Goal: Download file/media

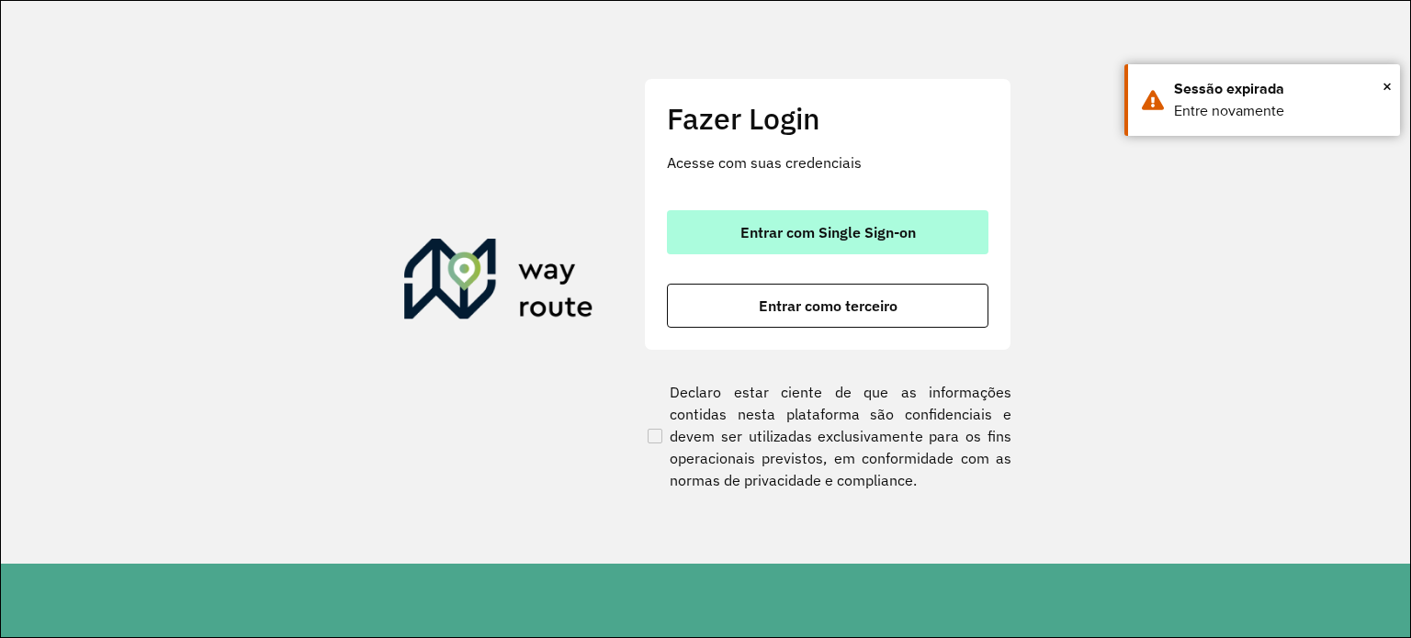
click at [838, 229] on span "Entrar com Single Sign-on" at bounding box center [827, 232] width 175 height 15
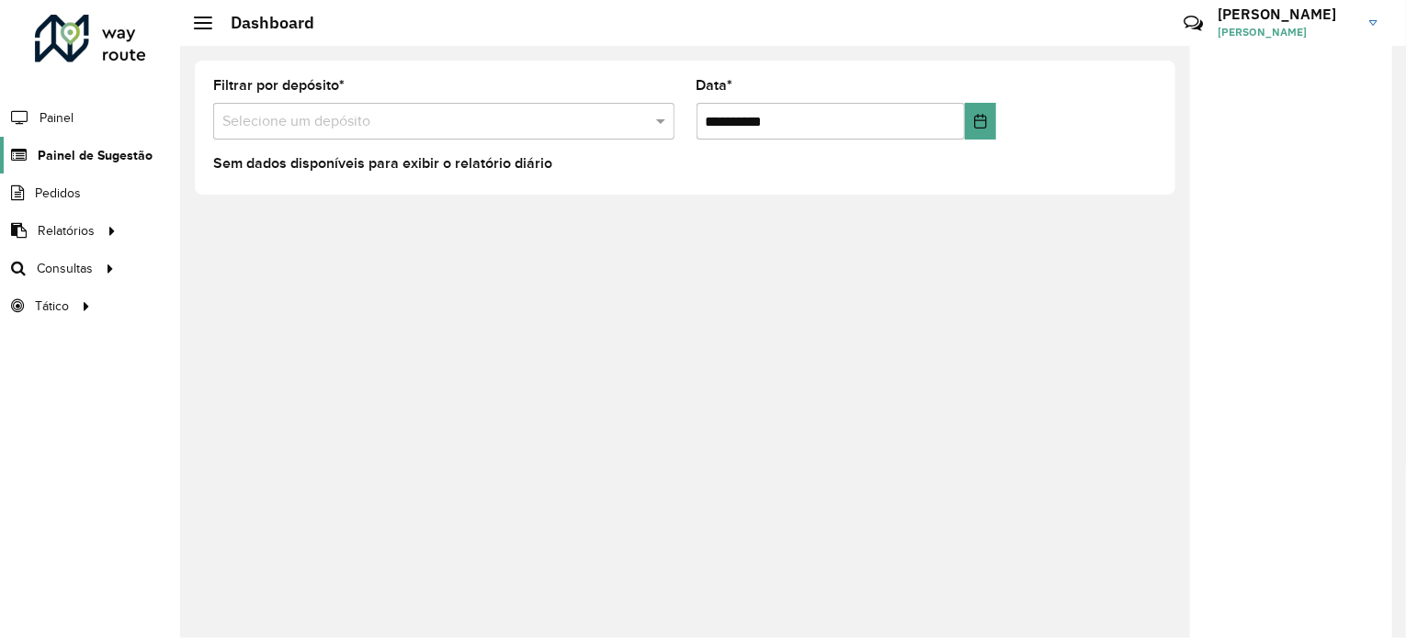
click at [69, 152] on span "Painel de Sugestão" at bounding box center [95, 155] width 115 height 19
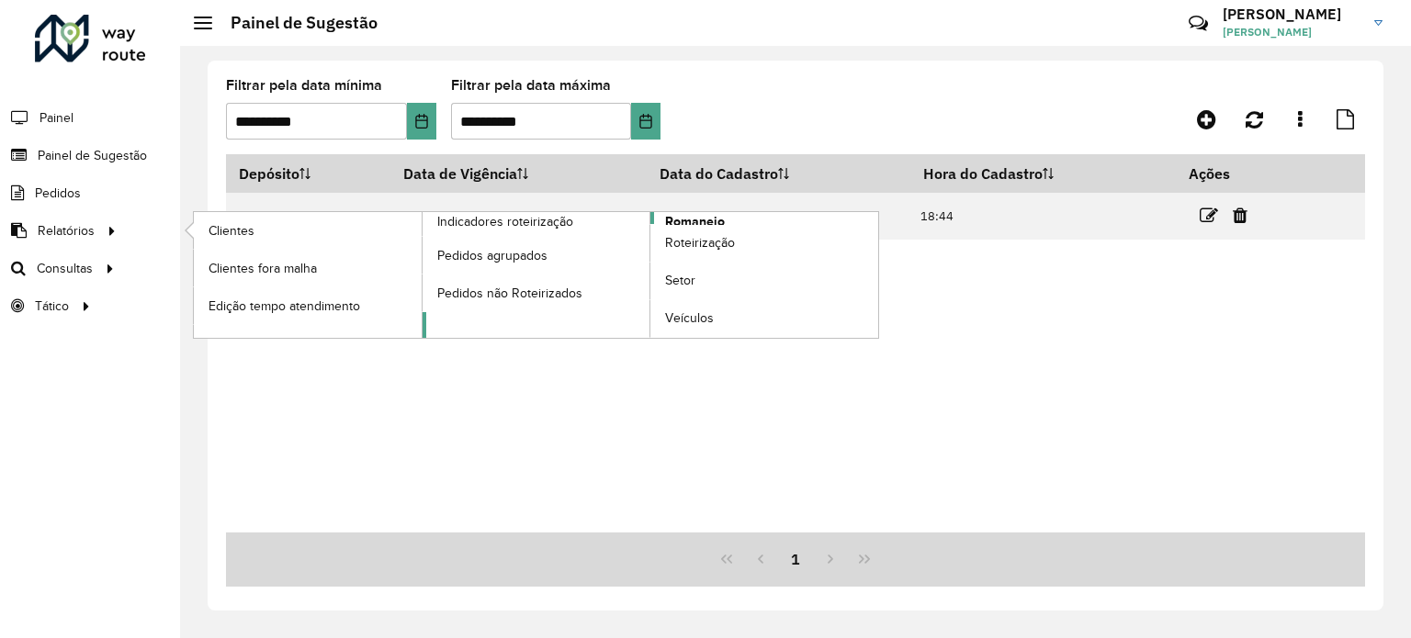
click at [680, 220] on span "Romaneio" at bounding box center [695, 221] width 60 height 19
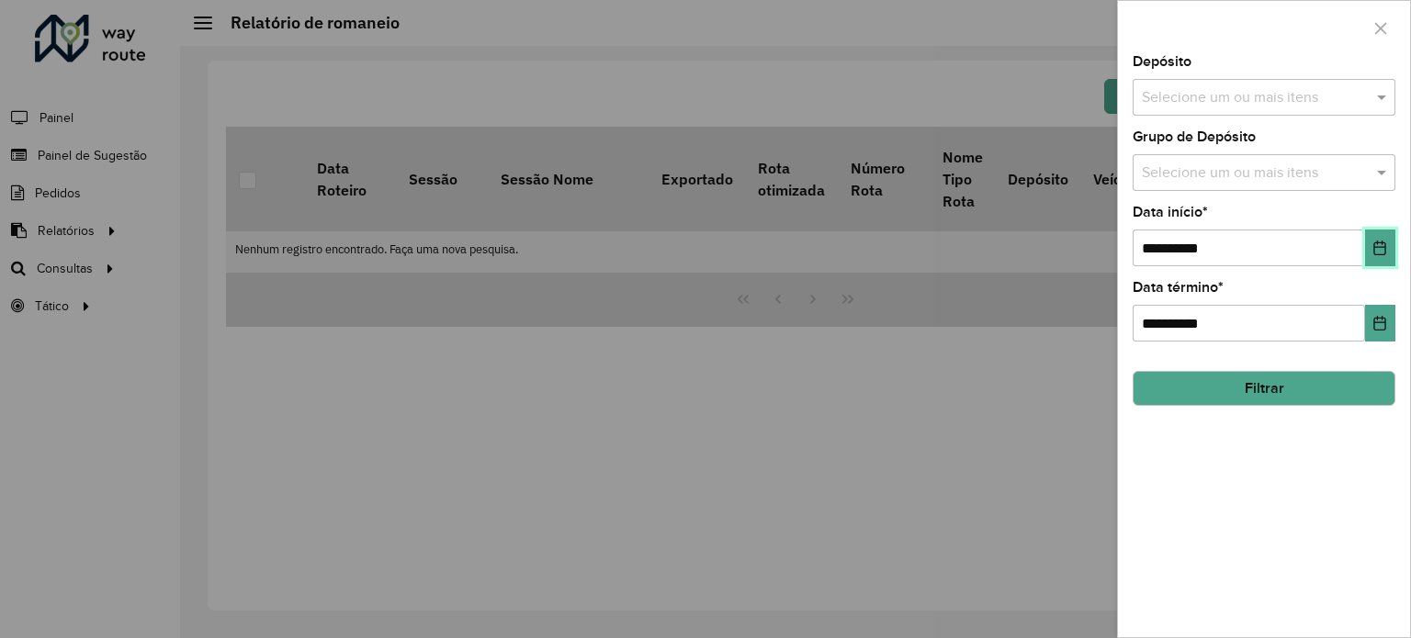
click at [1380, 256] on button "Choose Date" at bounding box center [1380, 248] width 30 height 37
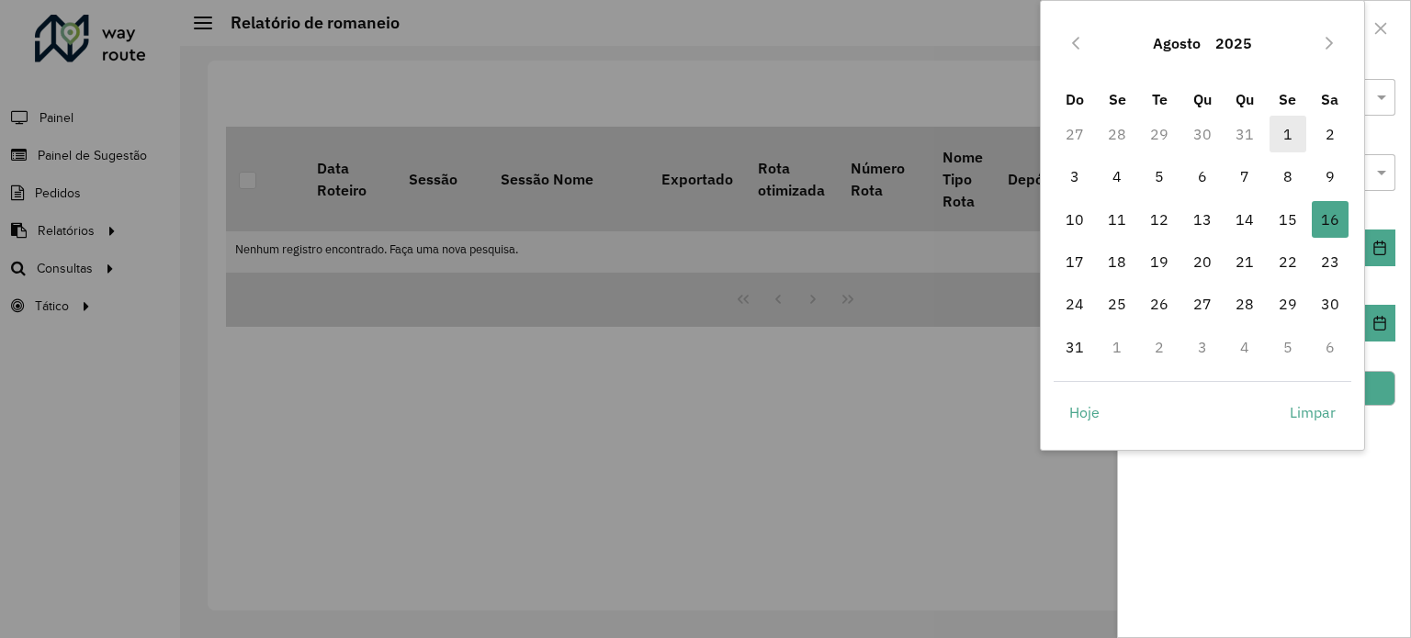
click at [1283, 138] on span "1" at bounding box center [1288, 134] width 37 height 37
type input "**********"
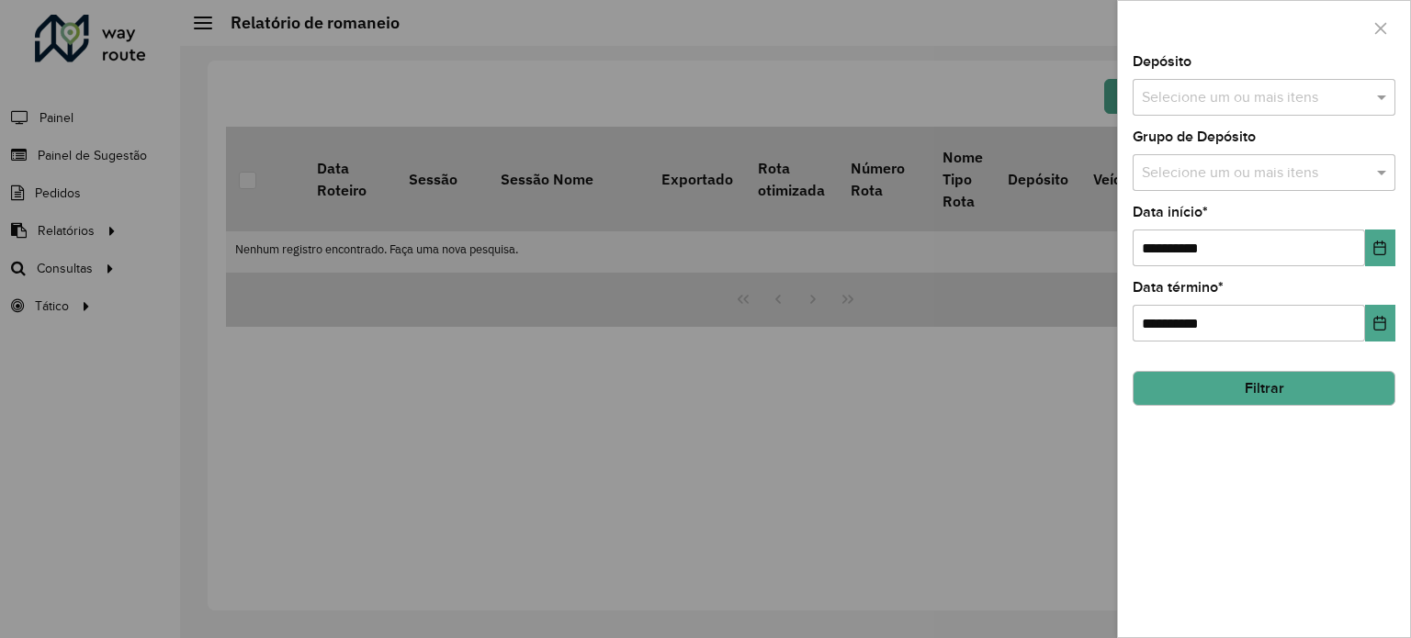
click at [1241, 84] on div "Selecione um ou mais itens" at bounding box center [1264, 97] width 263 height 37
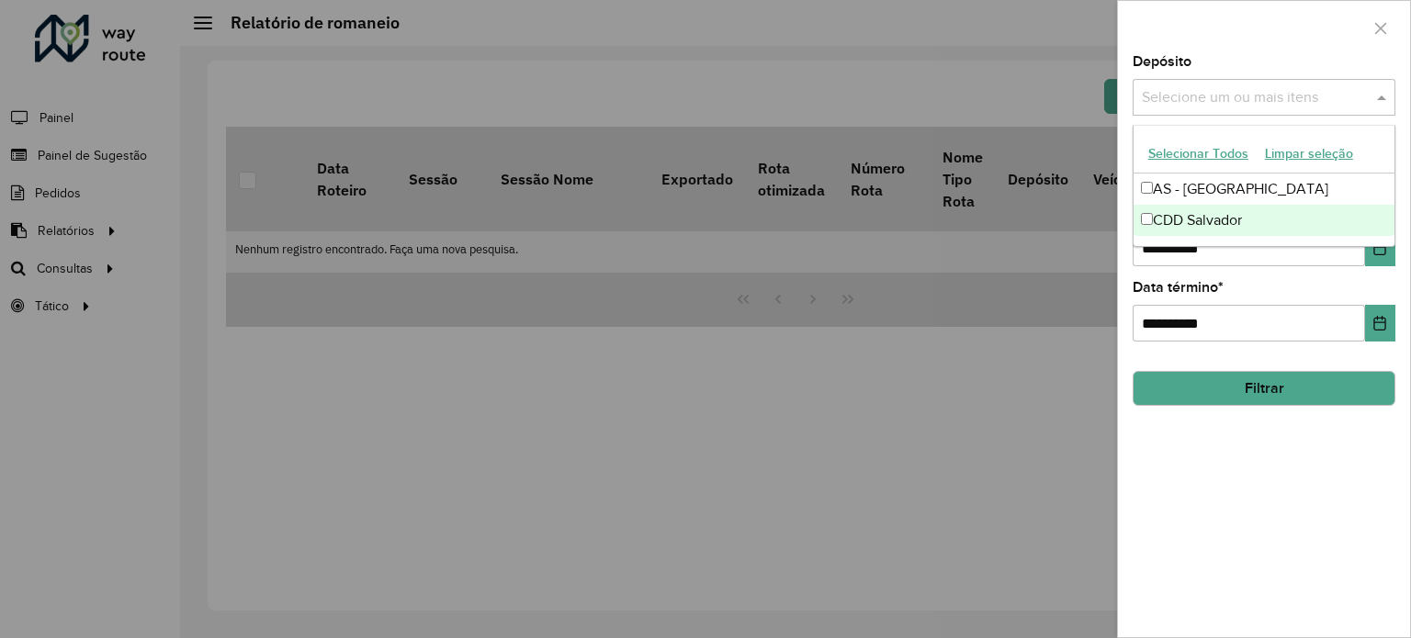
click at [1192, 230] on div "CDD Salvador" at bounding box center [1264, 220] width 261 height 31
click at [1202, 388] on button "Filtrar" at bounding box center [1264, 388] width 263 height 35
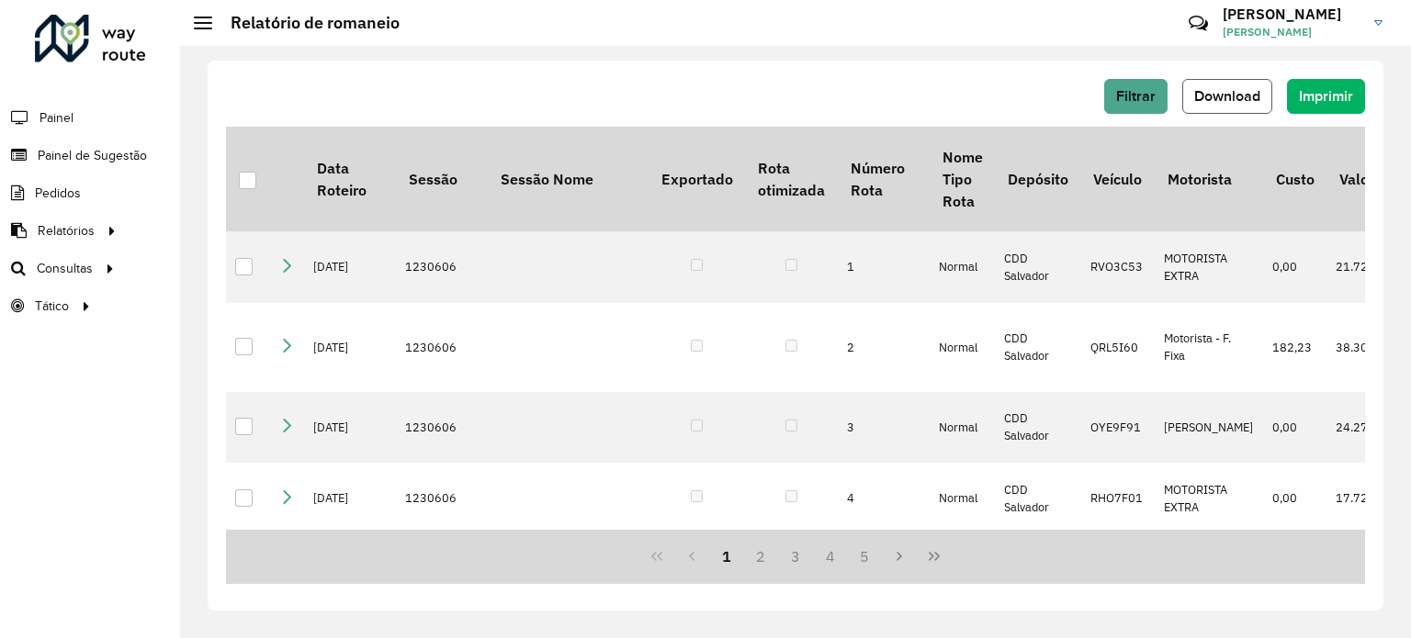
click at [1230, 85] on button "Download" at bounding box center [1227, 96] width 90 height 35
